Goal: Task Accomplishment & Management: Complete application form

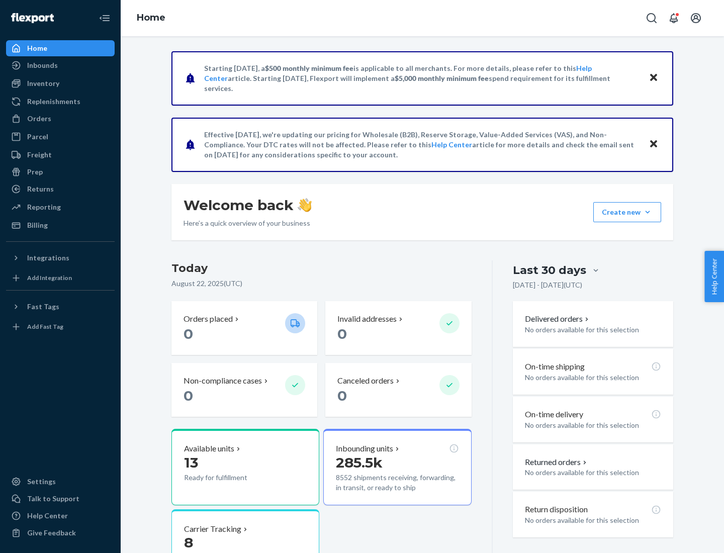
click at [647, 212] on button "Create new Create new inbound Create new order Create new product" at bounding box center [627, 212] width 68 height 20
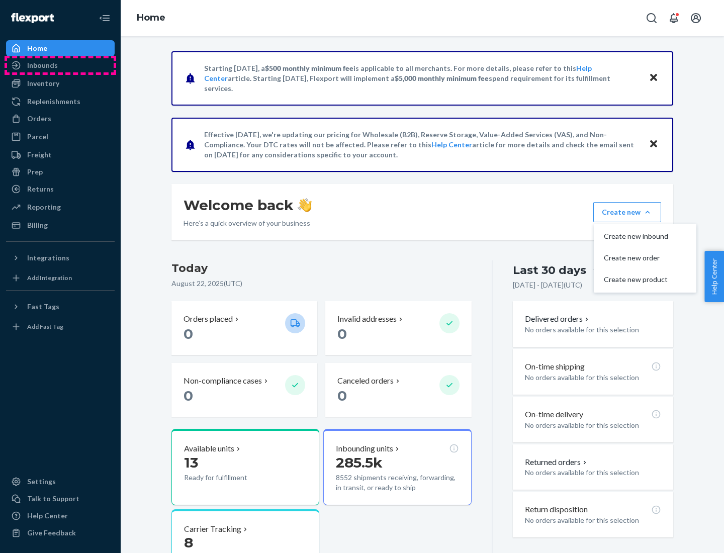
click at [60, 65] on div "Inbounds" at bounding box center [60, 65] width 107 height 14
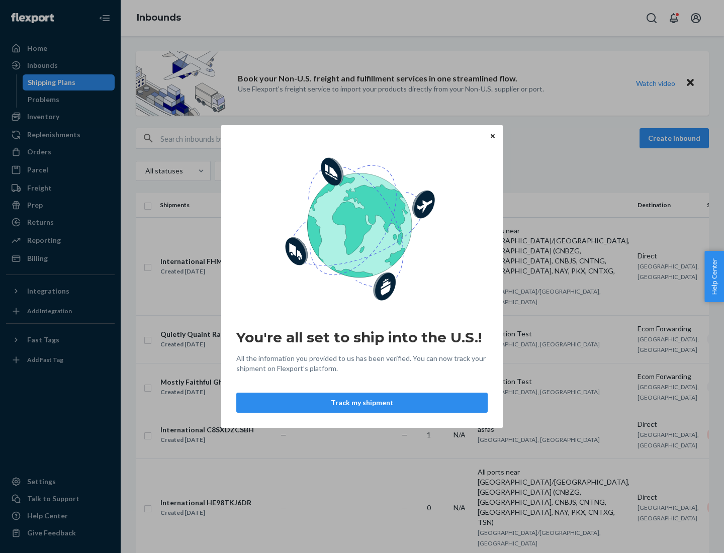
click at [492, 136] on icon "Close" at bounding box center [493, 136] width 4 height 4
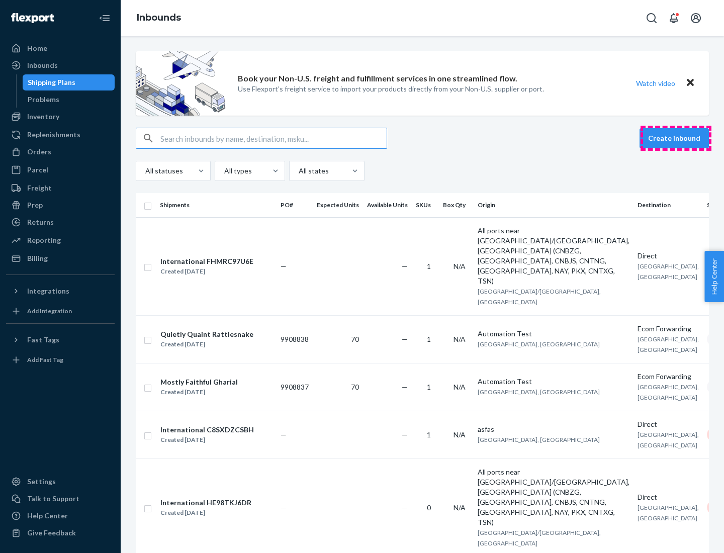
click at [676, 138] on button "Create inbound" at bounding box center [673, 138] width 69 height 20
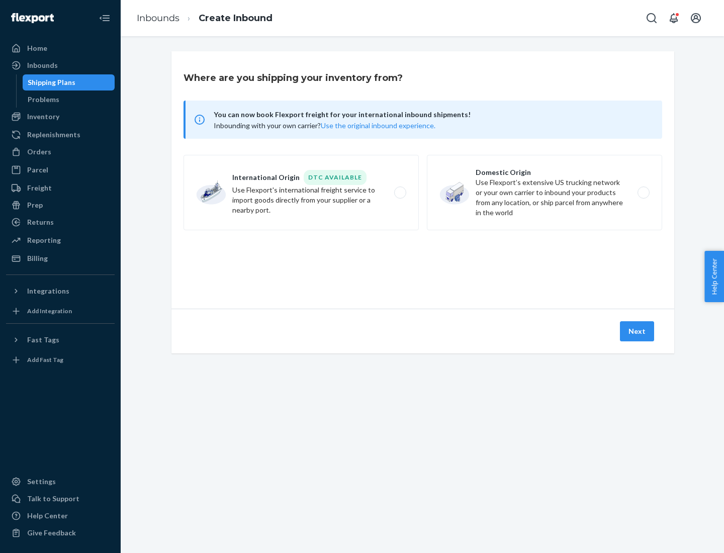
click at [544, 193] on label "Domestic Origin Use Flexport’s extensive US trucking network or your own carrie…" at bounding box center [544, 192] width 235 height 75
click at [643, 193] on input "Domestic Origin Use Flexport’s extensive US trucking network or your own carrie…" at bounding box center [646, 192] width 7 height 7
radio input "true"
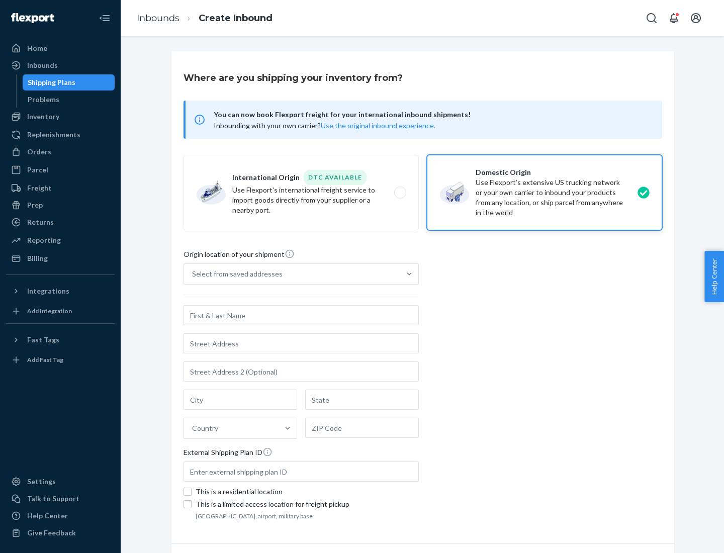
click at [292, 274] on div "Select from saved addresses" at bounding box center [292, 274] width 216 height 20
click at [193, 274] on input "Select from saved addresses" at bounding box center [192, 274] width 1 height 10
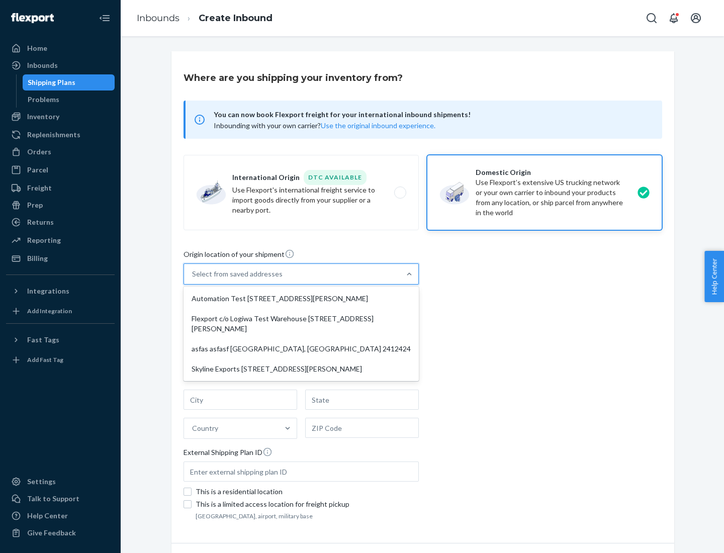
scroll to position [4, 0]
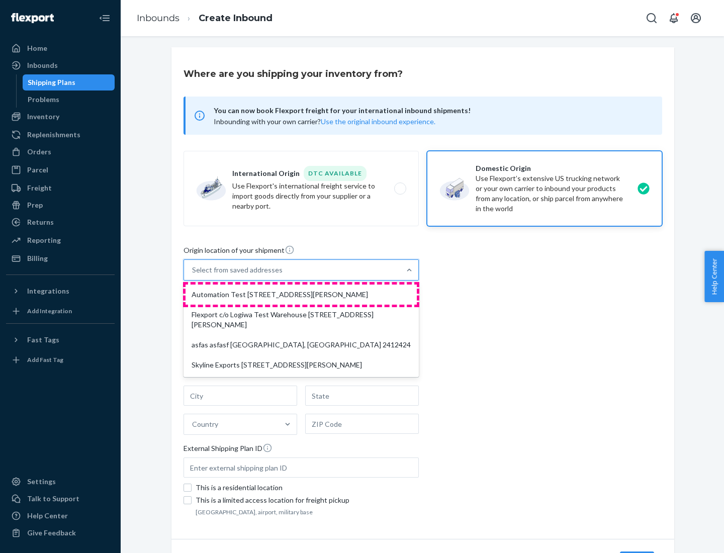
click at [301, 295] on div "Automation Test [STREET_ADDRESS][PERSON_NAME]" at bounding box center [300, 294] width 231 height 20
click at [193, 275] on input "option Automation Test [STREET_ADDRESS][PERSON_NAME] focused, 1 of 4. 4 results…" at bounding box center [192, 270] width 1 height 10
type input "Automation Test"
type input "9th Floor"
type input "[GEOGRAPHIC_DATA]"
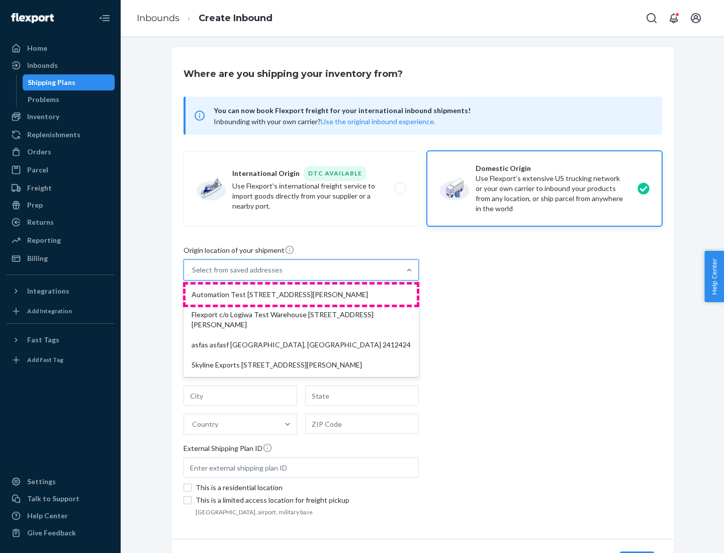
type input "CA"
type input "94104"
type input "[STREET_ADDRESS][PERSON_NAME]"
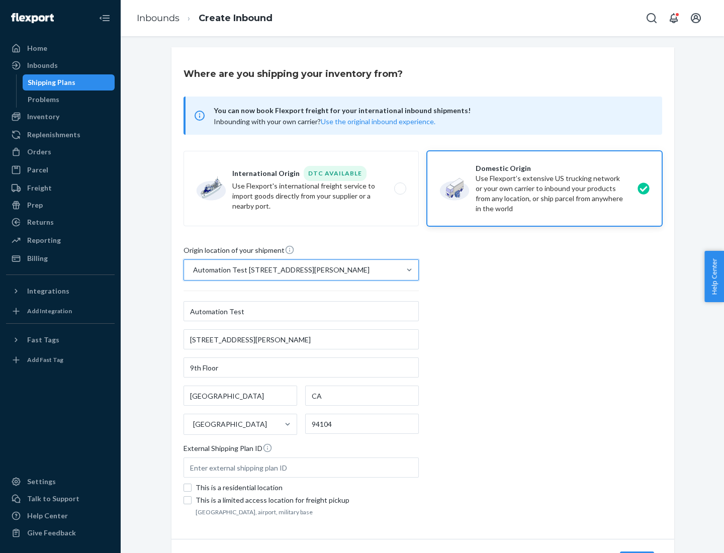
scroll to position [59, 0]
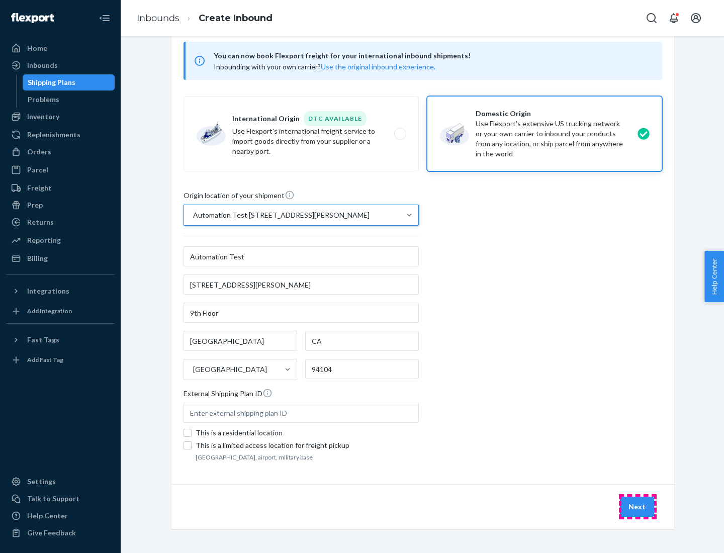
click at [637, 507] on button "Next" at bounding box center [637, 507] width 34 height 20
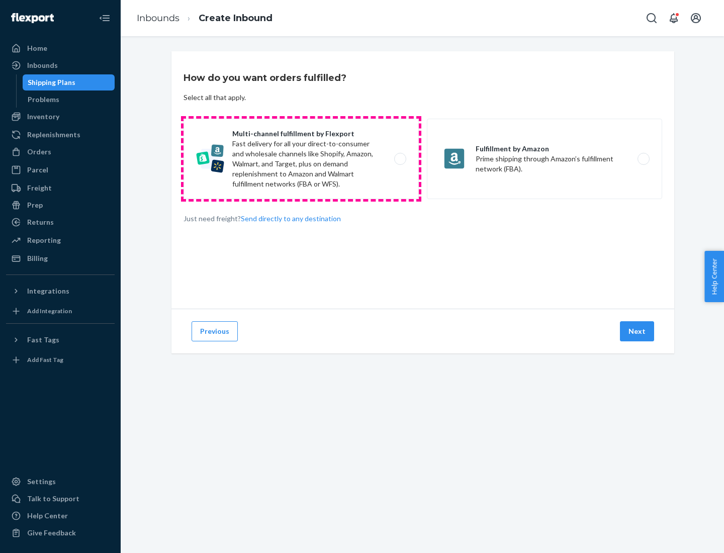
click at [301, 159] on label "Multi-channel fulfillment by Flexport Fast delivery for all your direct-to-cons…" at bounding box center [300, 159] width 235 height 80
click at [400, 159] on input "Multi-channel fulfillment by Flexport Fast delivery for all your direct-to-cons…" at bounding box center [403, 159] width 7 height 7
radio input "true"
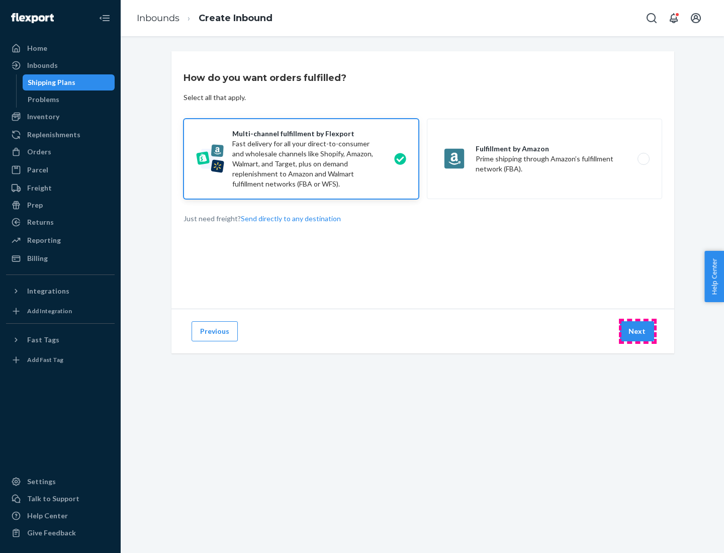
click at [637, 331] on button "Next" at bounding box center [637, 331] width 34 height 20
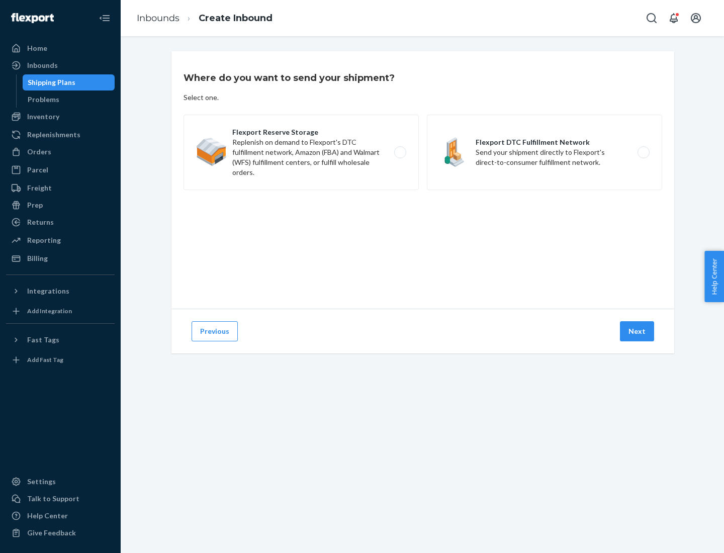
click at [301, 152] on label "Flexport Reserve Storage Replenish on demand to Flexport's DTC fulfillment netw…" at bounding box center [300, 152] width 235 height 75
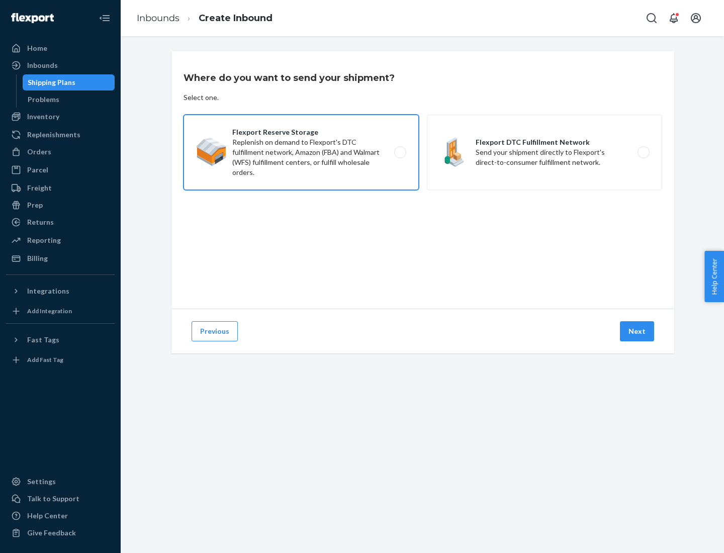
click at [400, 152] on input "Flexport Reserve Storage Replenish on demand to Flexport's DTC fulfillment netw…" at bounding box center [403, 152] width 7 height 7
radio input "true"
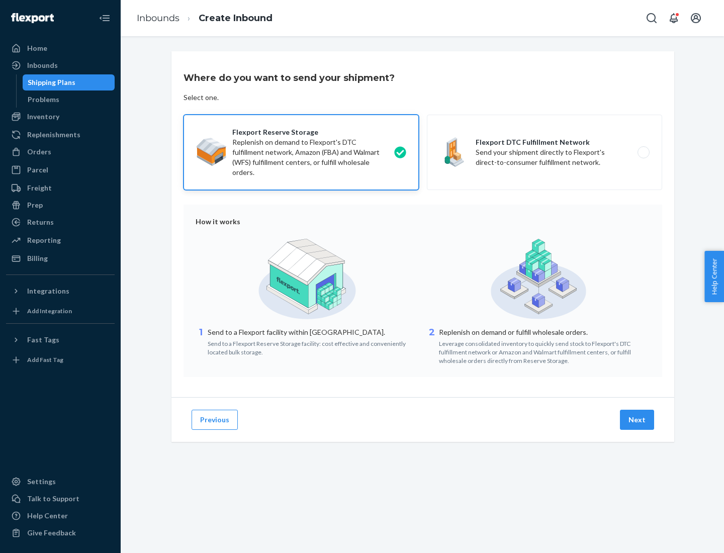
click at [637, 420] on button "Next" at bounding box center [637, 420] width 34 height 20
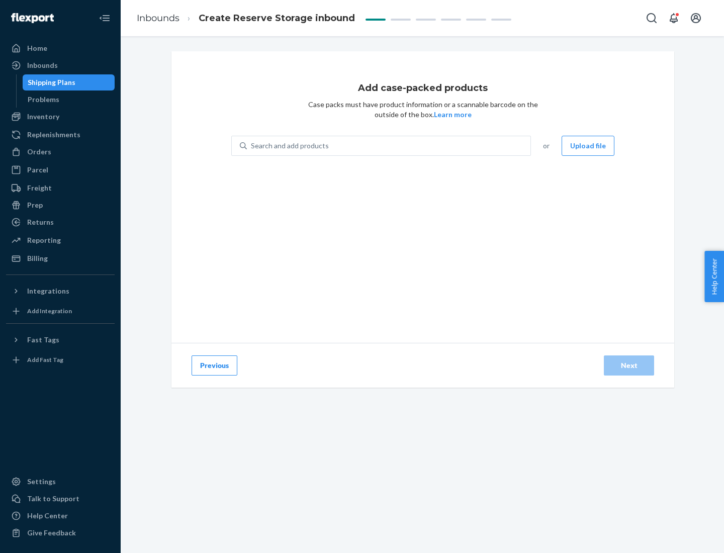
click at [389, 146] on div "Search and add products" at bounding box center [388, 146] width 283 height 18
click at [252, 146] on input "Search and add products" at bounding box center [251, 146] width 1 height 10
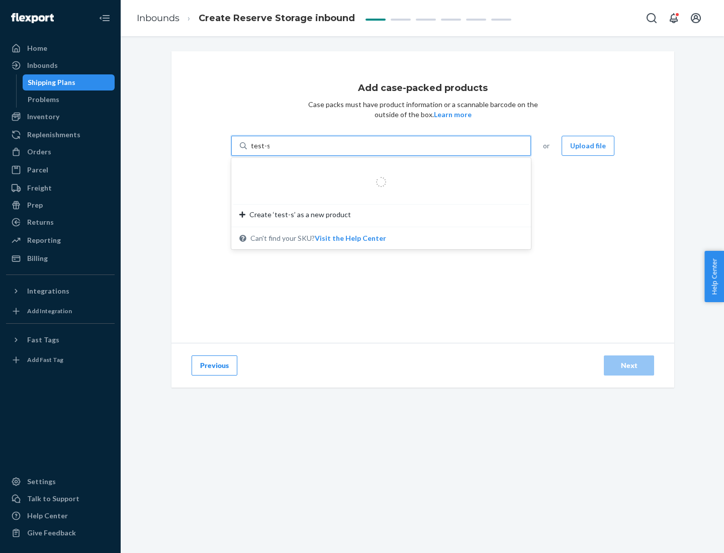
type input "test-syn"
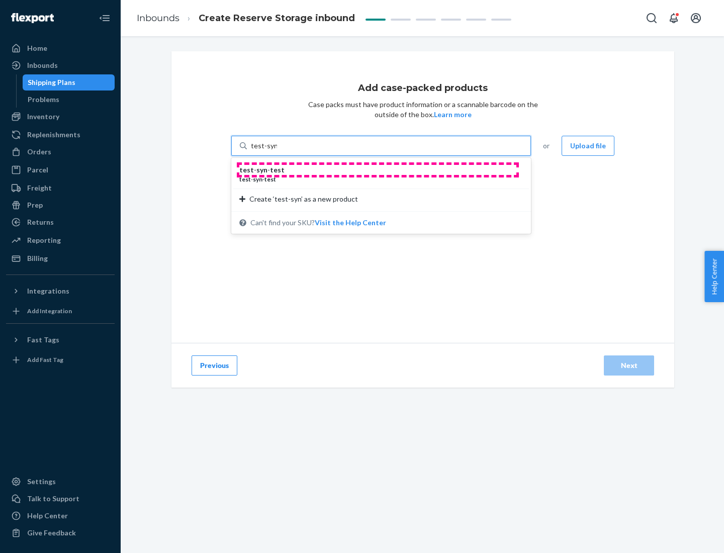
click at [377, 170] on div "test - syn - test" at bounding box center [376, 170] width 275 height 10
click at [277, 151] on input "test-syn" at bounding box center [264, 146] width 26 height 10
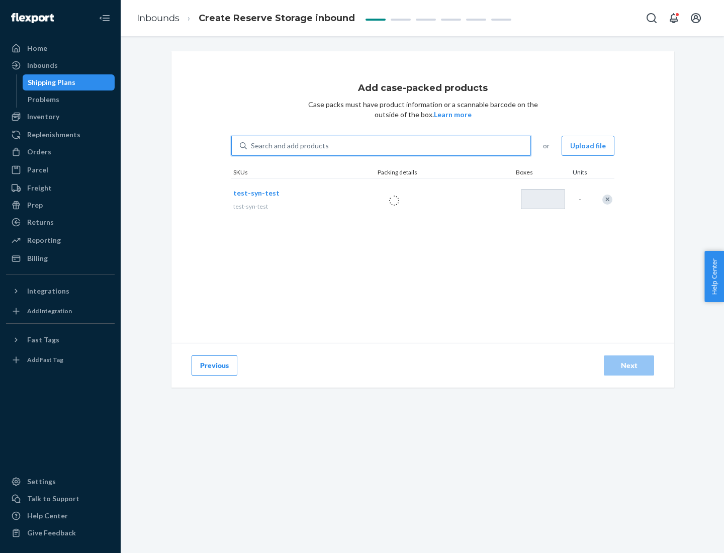
type input "1"
click at [629, 365] on div "Next" at bounding box center [628, 365] width 33 height 10
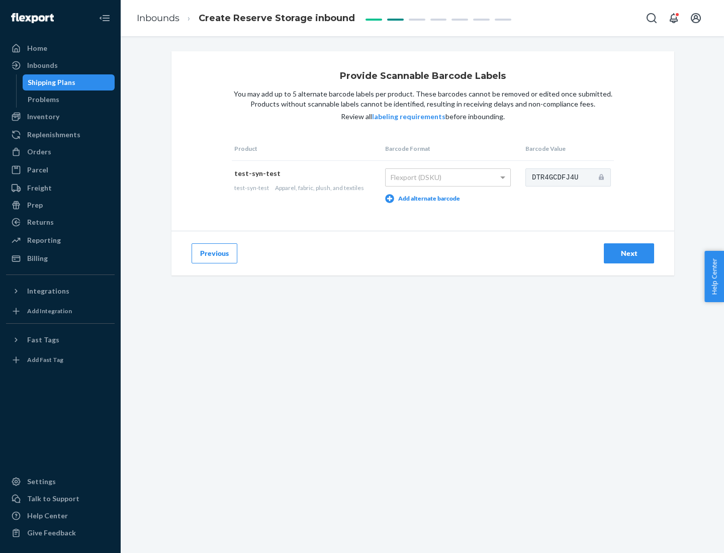
click at [629, 253] on div "Next" at bounding box center [628, 253] width 33 height 10
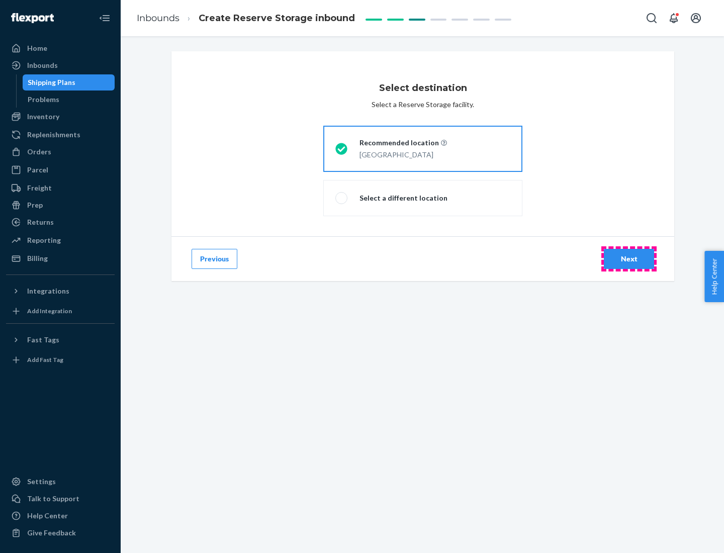
click at [629, 259] on div "Next" at bounding box center [628, 259] width 33 height 10
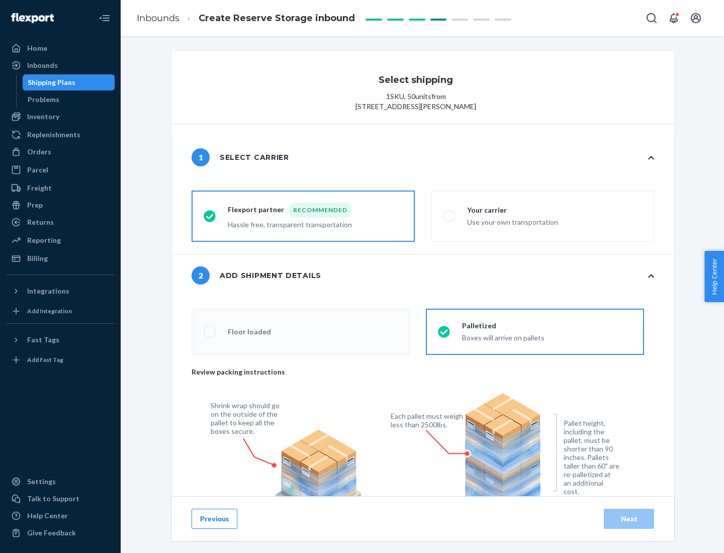
radio input "false"
type input "1"
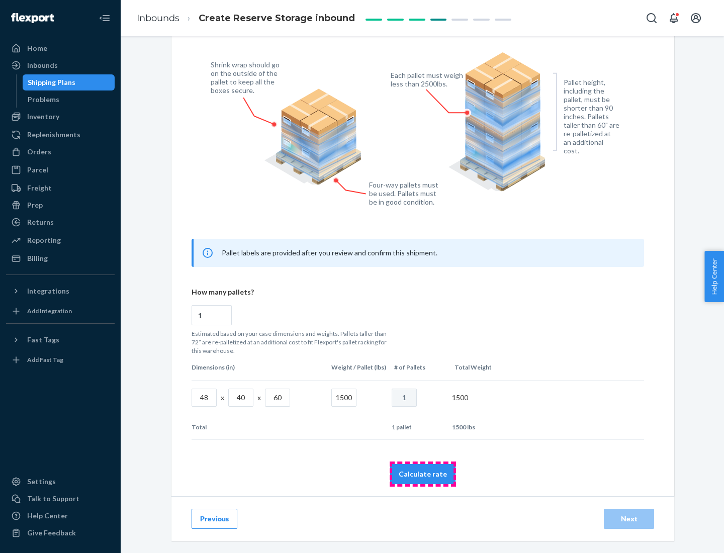
click at [423, 473] on button "Calculate rate" at bounding box center [422, 474] width 65 height 20
radio input "false"
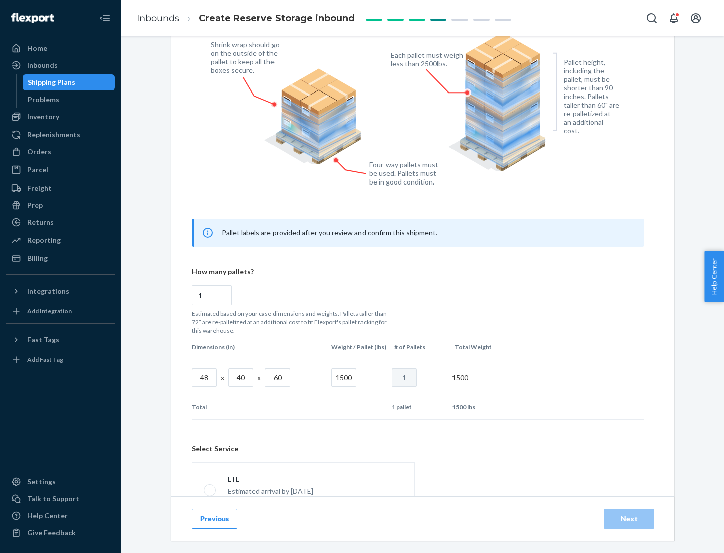
scroll to position [444, 0]
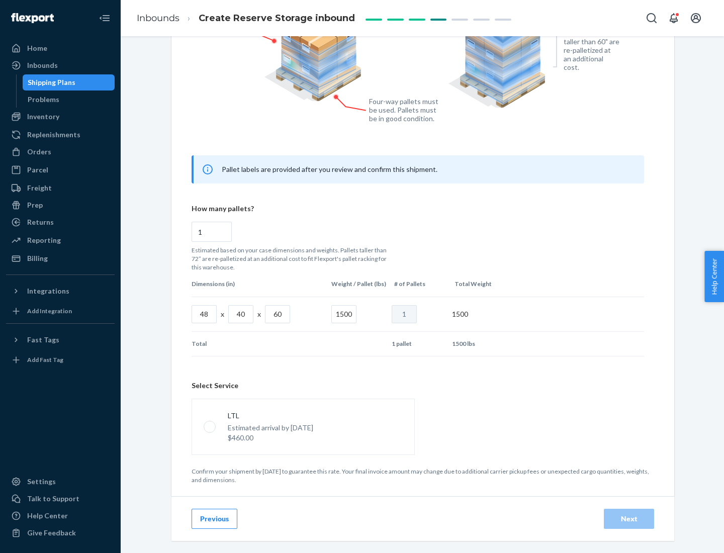
click at [303, 426] on p "Estimated arrival by [DATE]" at bounding box center [270, 428] width 85 height 10
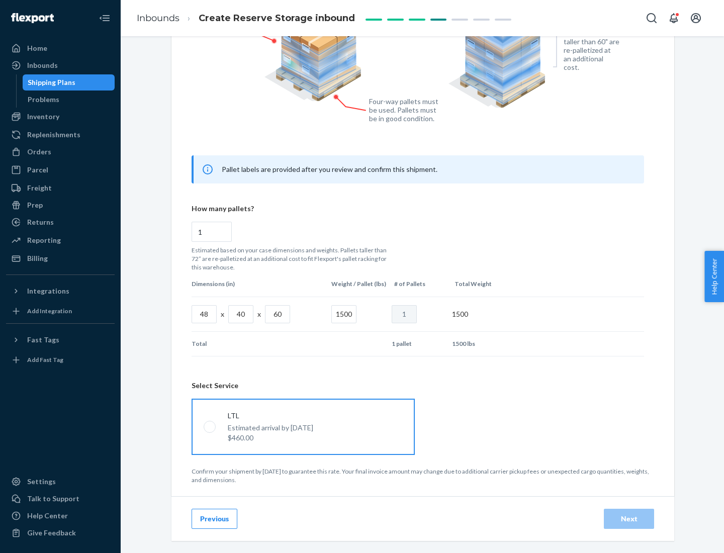
click at [210, 426] on input "LTL Estimated arrival by [DATE] $460.00" at bounding box center [207, 426] width 7 height 7
radio input "true"
radio input "false"
click at [629, 518] on div "Next" at bounding box center [628, 519] width 33 height 10
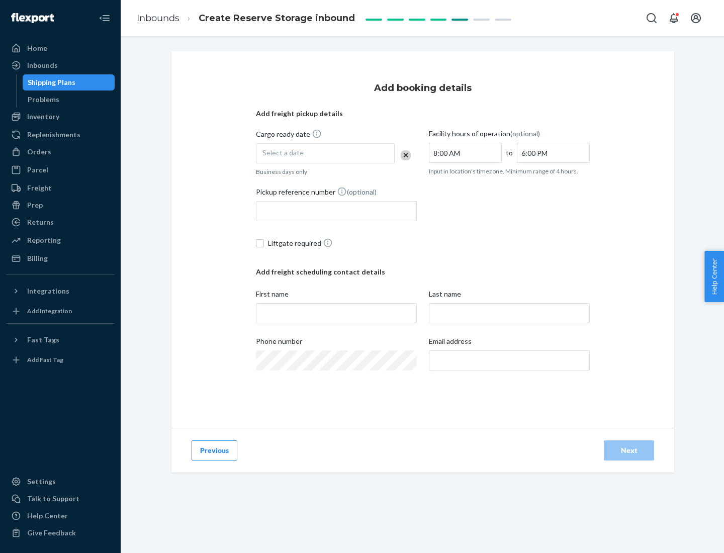
click at [325, 153] on div "Select a date" at bounding box center [325, 153] width 139 height 20
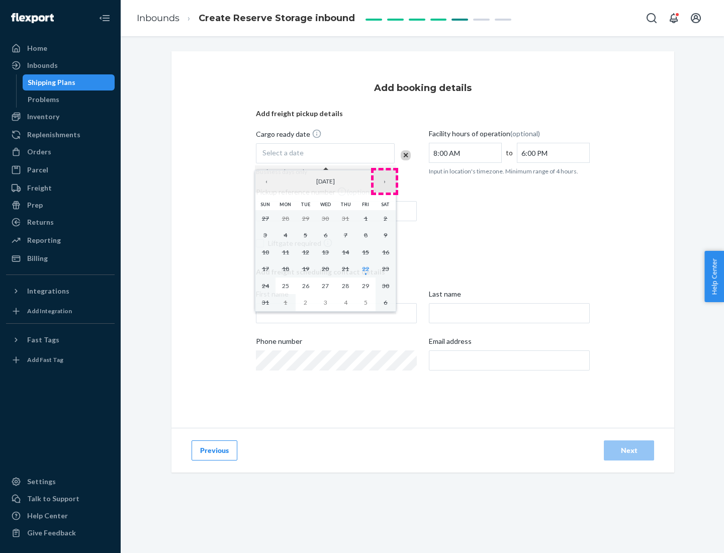
click at [385, 181] on button "›" at bounding box center [384, 181] width 22 height 22
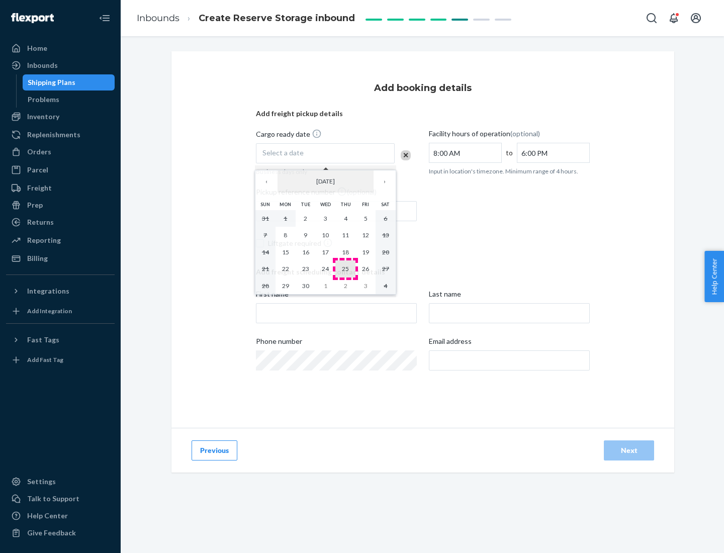
click at [345, 268] on abbr "25" at bounding box center [345, 269] width 7 height 8
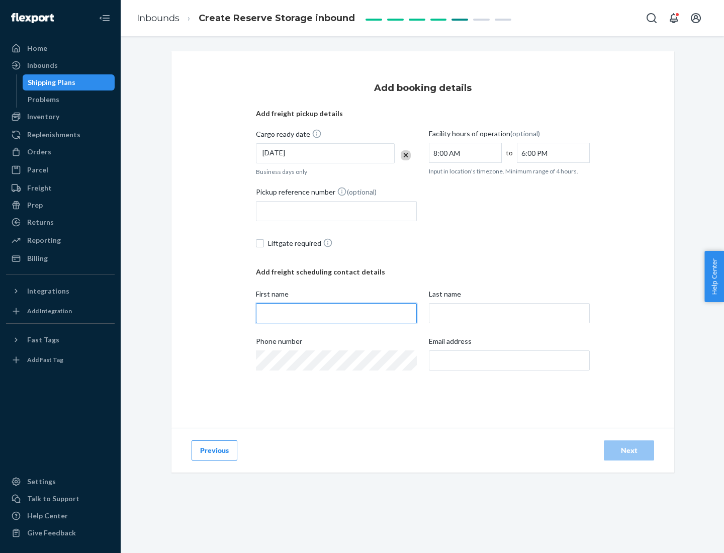
click at [336, 313] on input "First name" at bounding box center [336, 313] width 161 height 20
type input "[PERSON_NAME]"
click at [509, 313] on input "Last name" at bounding box center [509, 313] width 161 height 20
type input "Doe"
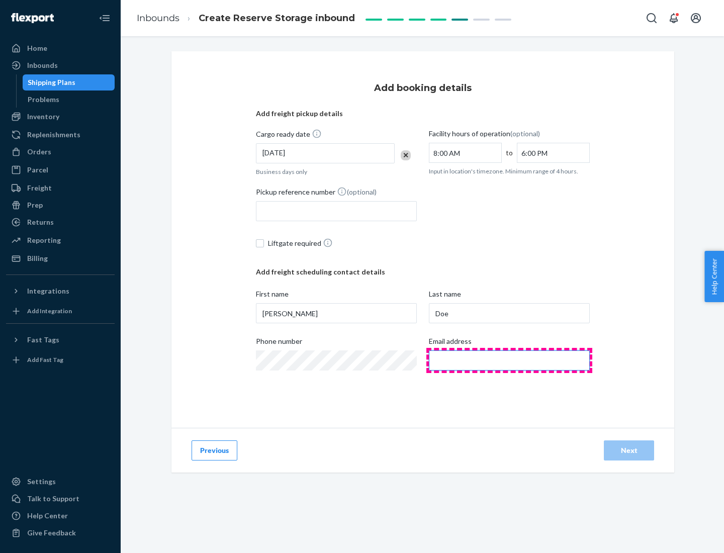
click at [509, 360] on input "Email address" at bounding box center [509, 360] width 161 height 20
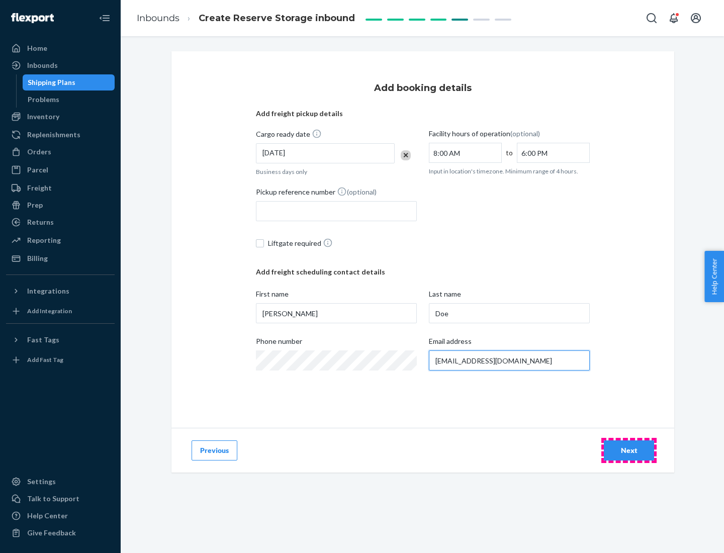
type input "[EMAIL_ADDRESS][DOMAIN_NAME]"
click at [629, 450] on div "Next" at bounding box center [628, 450] width 33 height 10
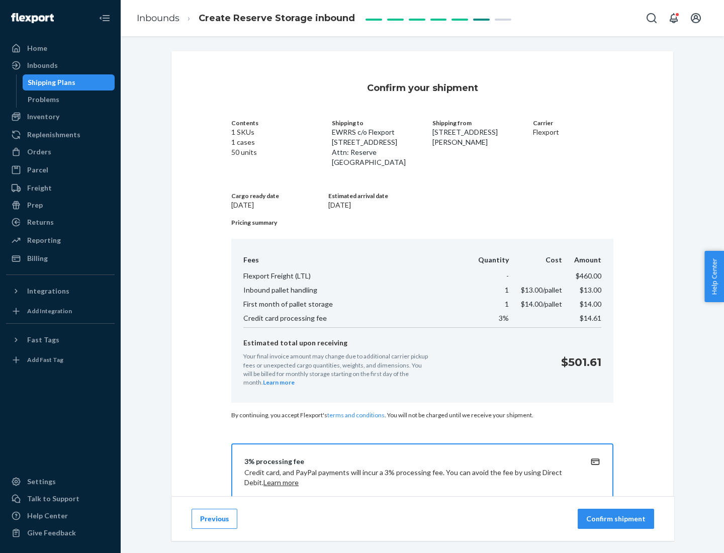
scroll to position [145, 0]
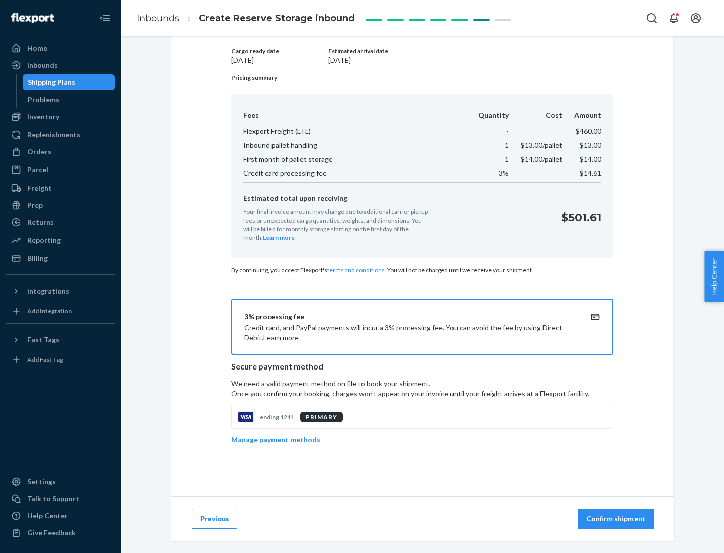
click at [617, 519] on p "Confirm shipment" at bounding box center [615, 519] width 59 height 10
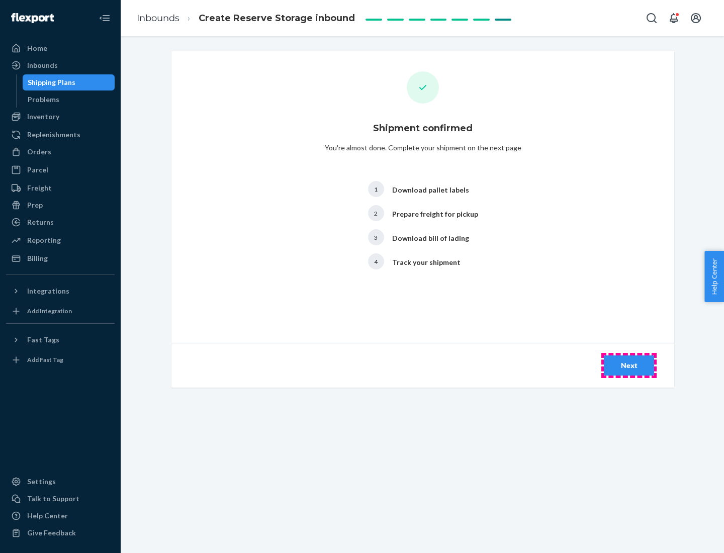
click at [629, 365] on div "Next" at bounding box center [628, 365] width 33 height 10
